Goal: Information Seeking & Learning: Check status

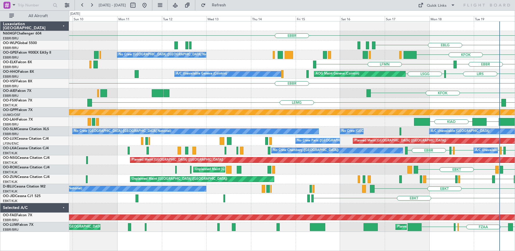
click at [447, 32] on div "EBBR" at bounding box center [292, 36] width 446 height 10
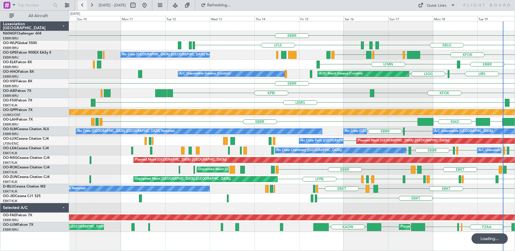
click at [82, 6] on button at bounding box center [82, 5] width 9 height 9
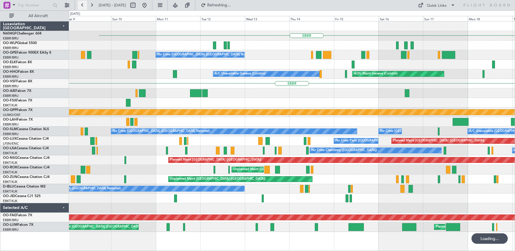
click at [82, 6] on button at bounding box center [82, 5] width 9 height 9
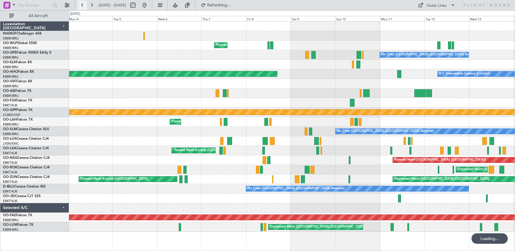
click at [82, 6] on button at bounding box center [82, 5] width 9 height 9
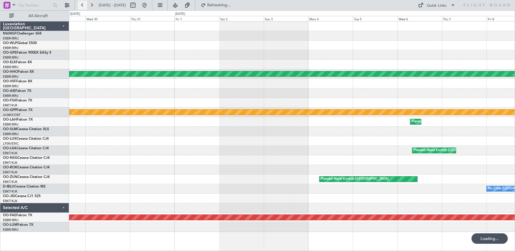
click at [82, 6] on button at bounding box center [82, 5] width 9 height 9
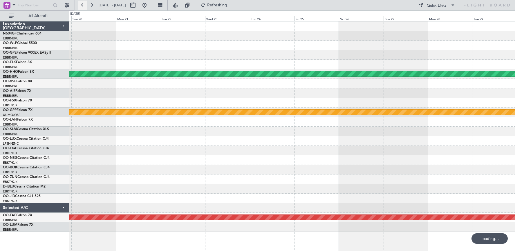
click at [82, 6] on button at bounding box center [82, 5] width 9 height 9
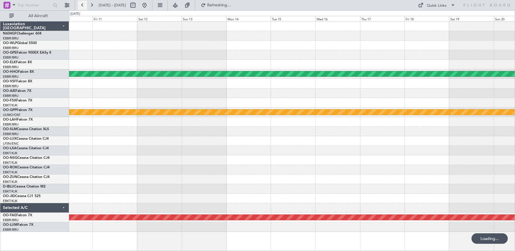
click at [82, 6] on button at bounding box center [82, 5] width 9 height 9
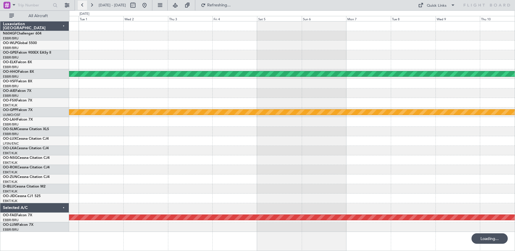
click at [82, 6] on button at bounding box center [82, 5] width 9 height 9
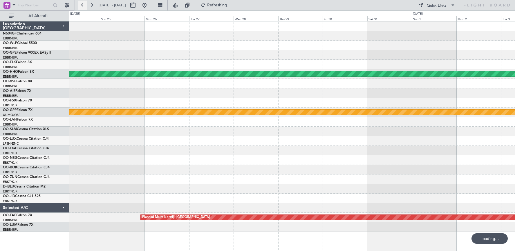
click at [82, 6] on button at bounding box center [82, 5] width 9 height 9
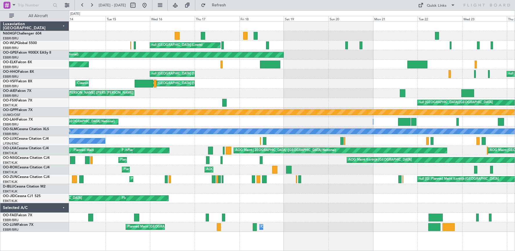
click at [448, 73] on div "Planned Maint Milan (Linate) null [GEOGRAPHIC_DATA] (Linate) Planned Maint [GEO…" at bounding box center [292, 126] width 446 height 211
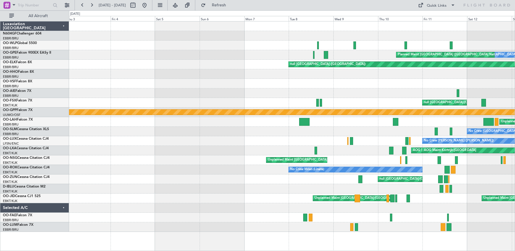
click at [515, 66] on html "[DATE] - [DATE] Refresh Quick Links All Aircraft Planned Maint [GEOGRAPHIC_DATA…" at bounding box center [257, 125] width 515 height 251
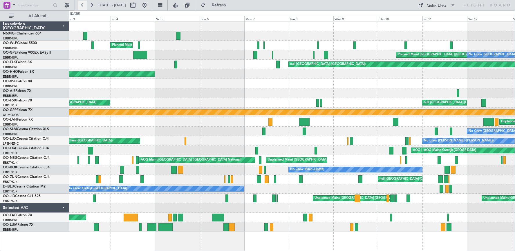
click at [84, 4] on button at bounding box center [82, 5] width 9 height 9
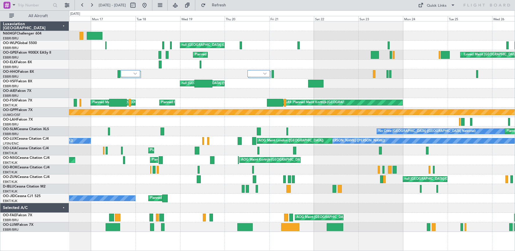
click at [494, 92] on div at bounding box center [292, 94] width 446 height 10
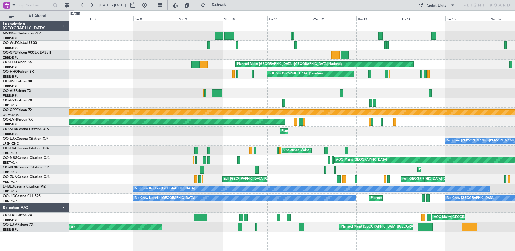
click at [515, 89] on html "[DATE] - [DATE] Refresh Quick Links All Aircraft null [GEOGRAPHIC_DATA] (Linate…" at bounding box center [257, 125] width 515 height 251
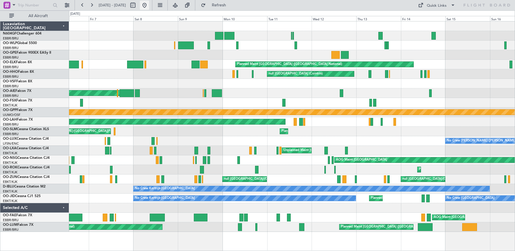
click at [149, 5] on button at bounding box center [144, 5] width 9 height 9
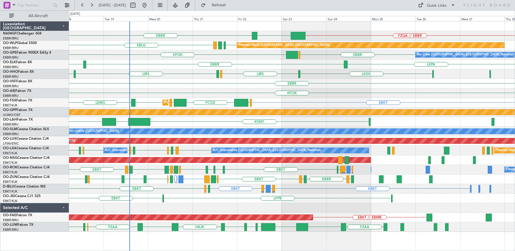
click at [318, 94] on div "FZQA // EBBR [GEOGRAPHIC_DATA] [GEOGRAPHIC_DATA] EBLG EDDB EBLG LDDU Planned Ma…" at bounding box center [292, 126] width 446 height 211
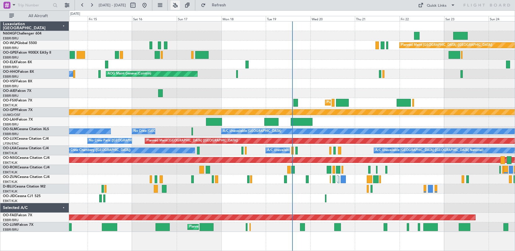
click at [180, 7] on button at bounding box center [175, 5] width 9 height 9
